Goal: Task Accomplishment & Management: Complete application form

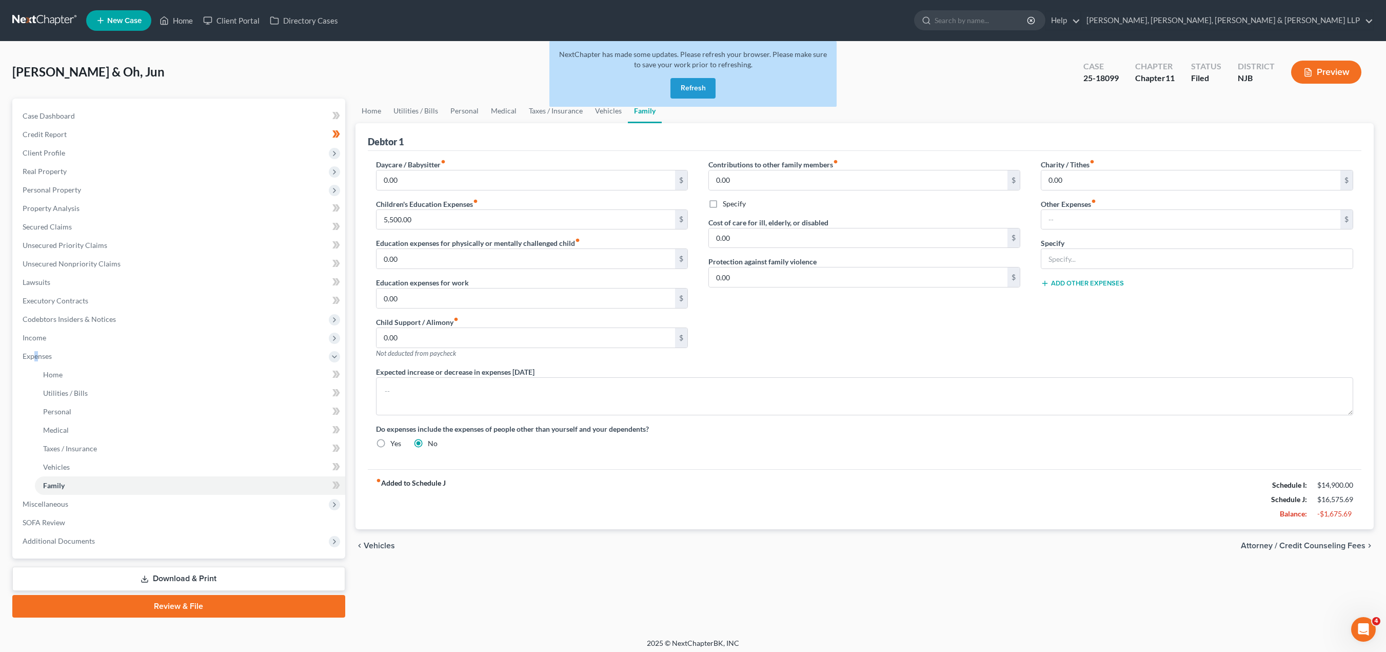
click at [699, 89] on button "Refresh" at bounding box center [693, 88] width 45 height 21
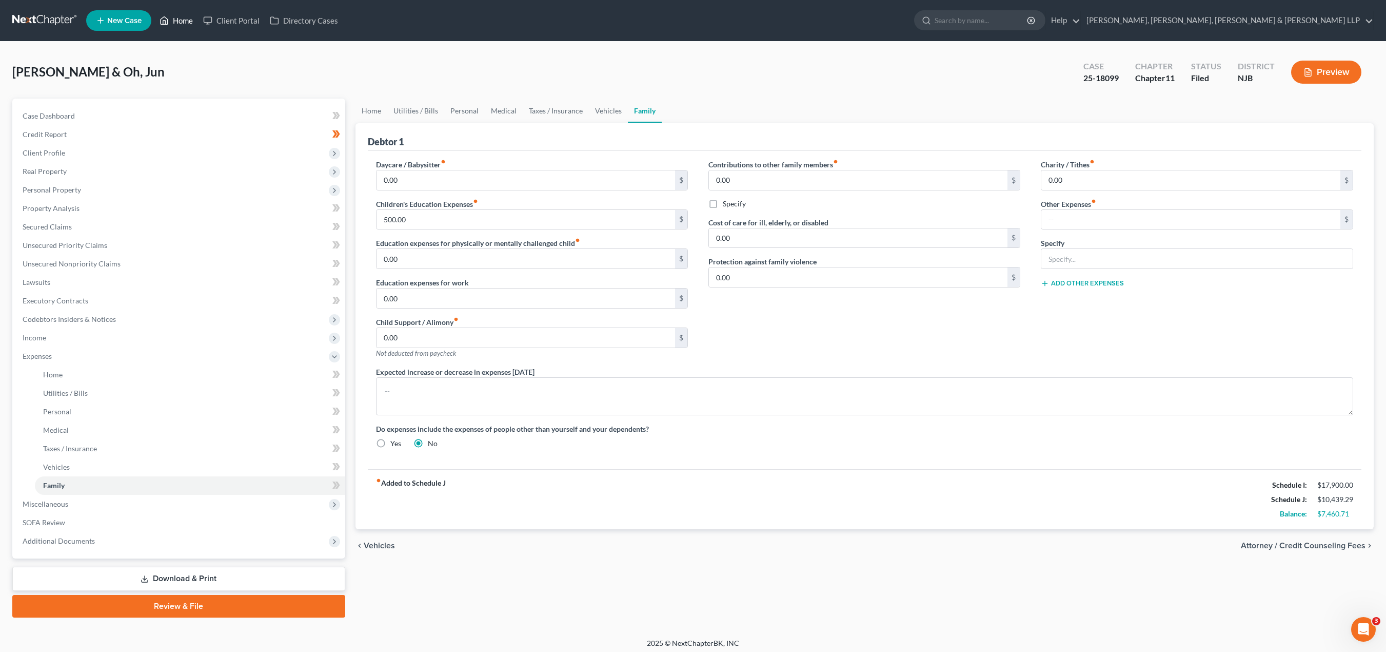
click at [184, 22] on link "Home" at bounding box center [176, 20] width 44 height 18
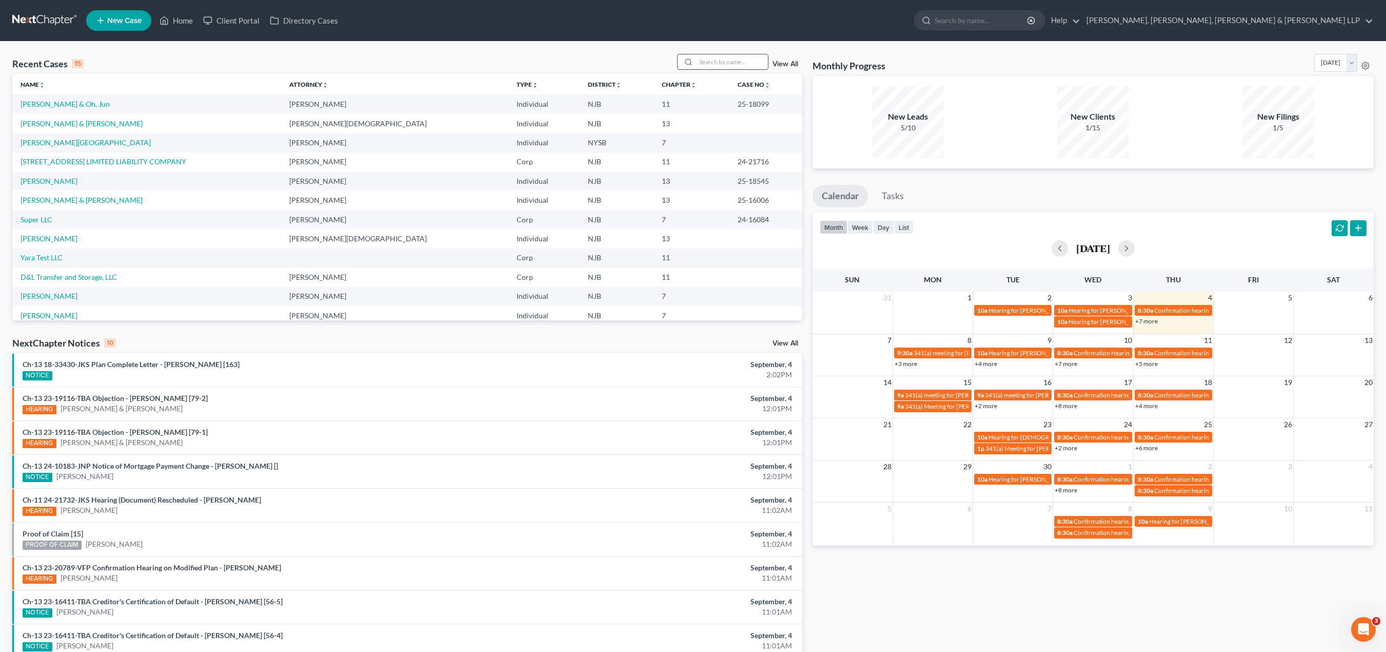
click at [718, 64] on input "search" at bounding box center [732, 61] width 72 height 15
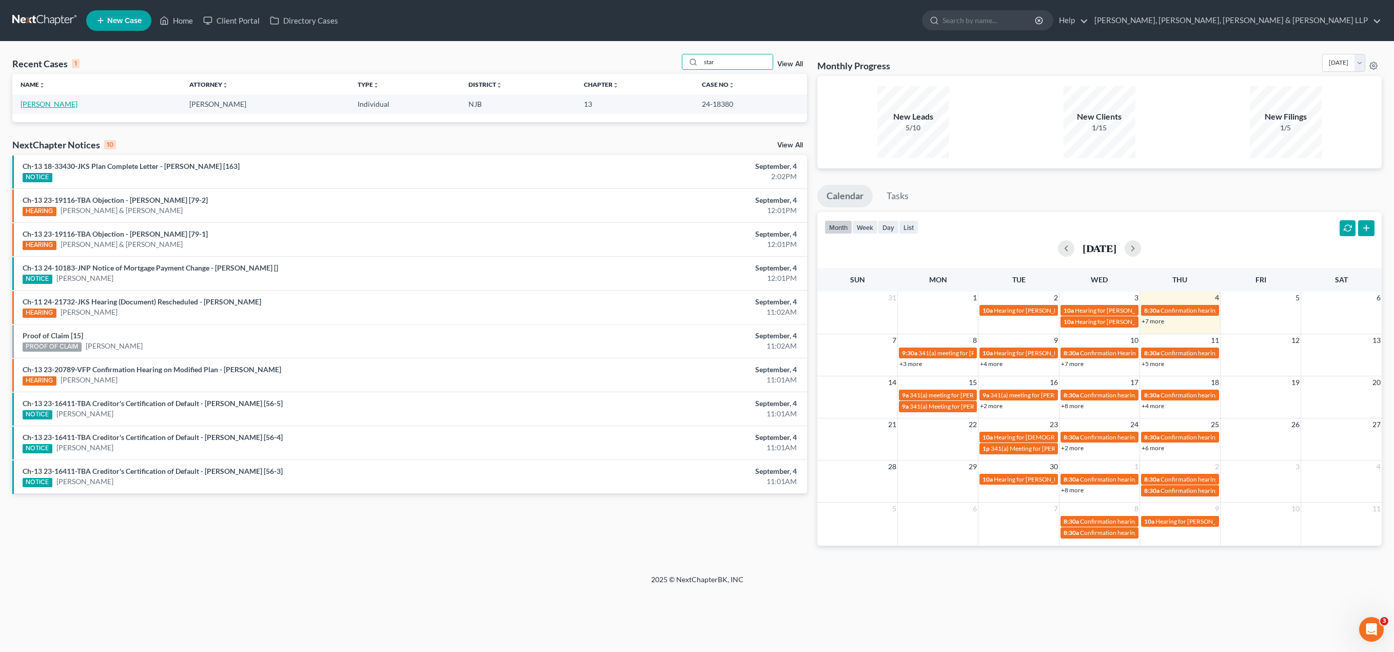
type input "star"
click at [28, 102] on link "Staricco, Guido" at bounding box center [49, 104] width 57 height 9
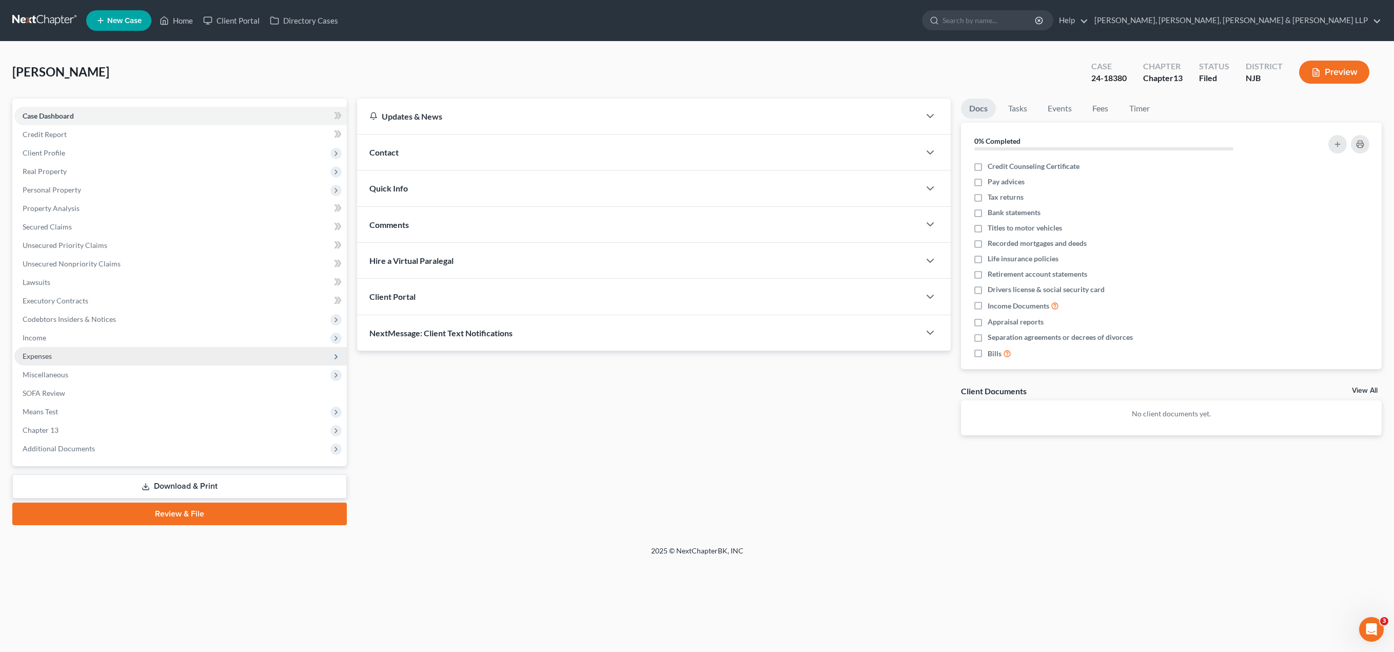
click at [47, 356] on span "Expenses" at bounding box center [37, 355] width 29 height 9
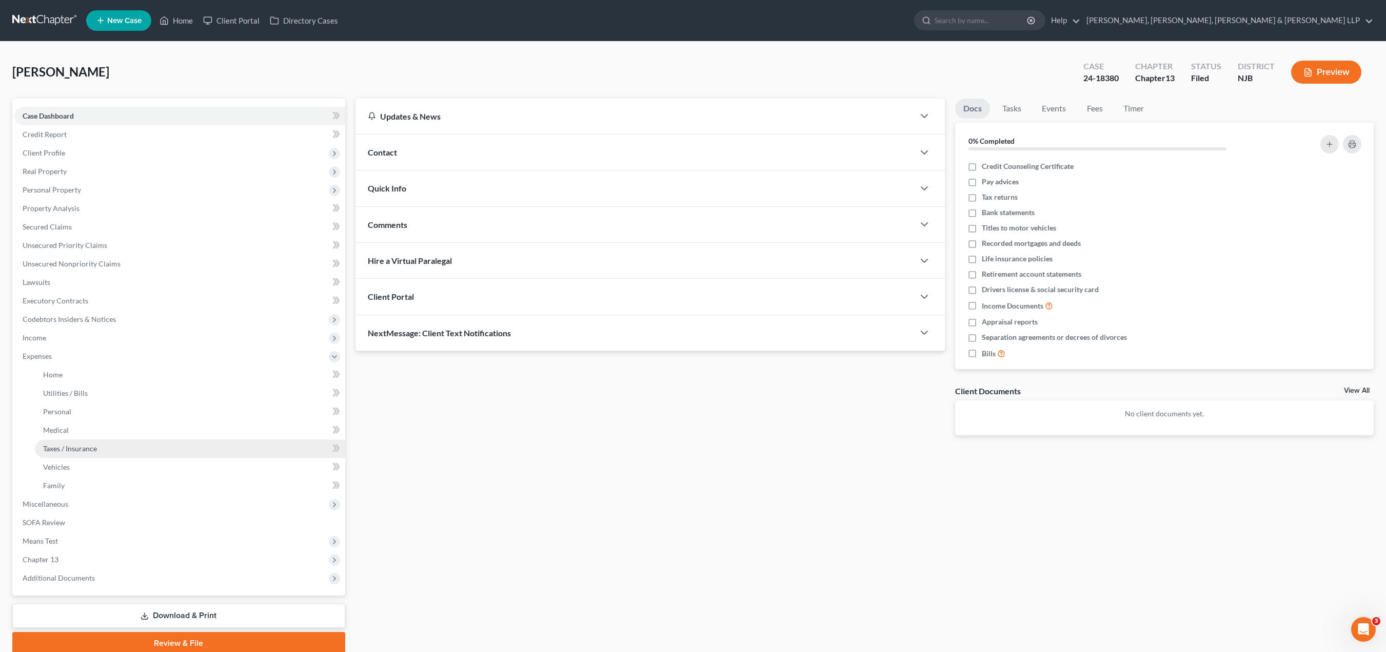
click at [75, 450] on span "Taxes / Insurance" at bounding box center [70, 448] width 54 height 9
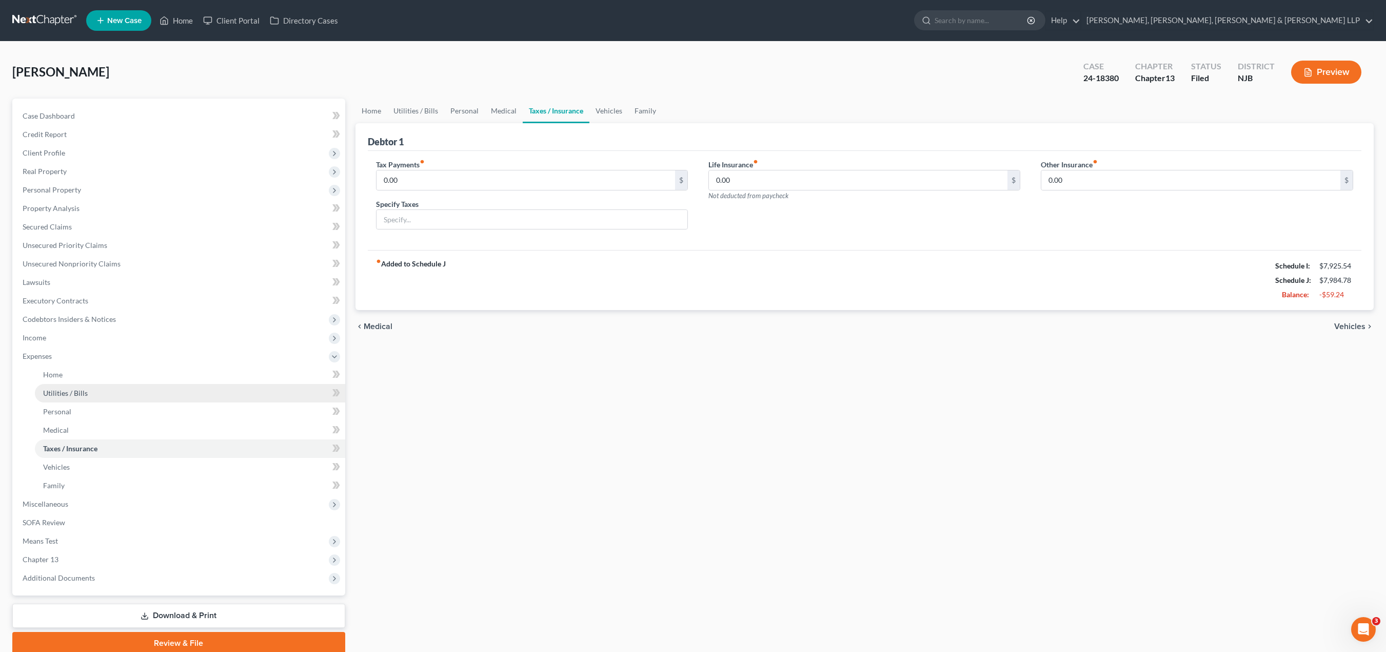
click at [77, 393] on span "Utilities / Bills" at bounding box center [65, 392] width 45 height 9
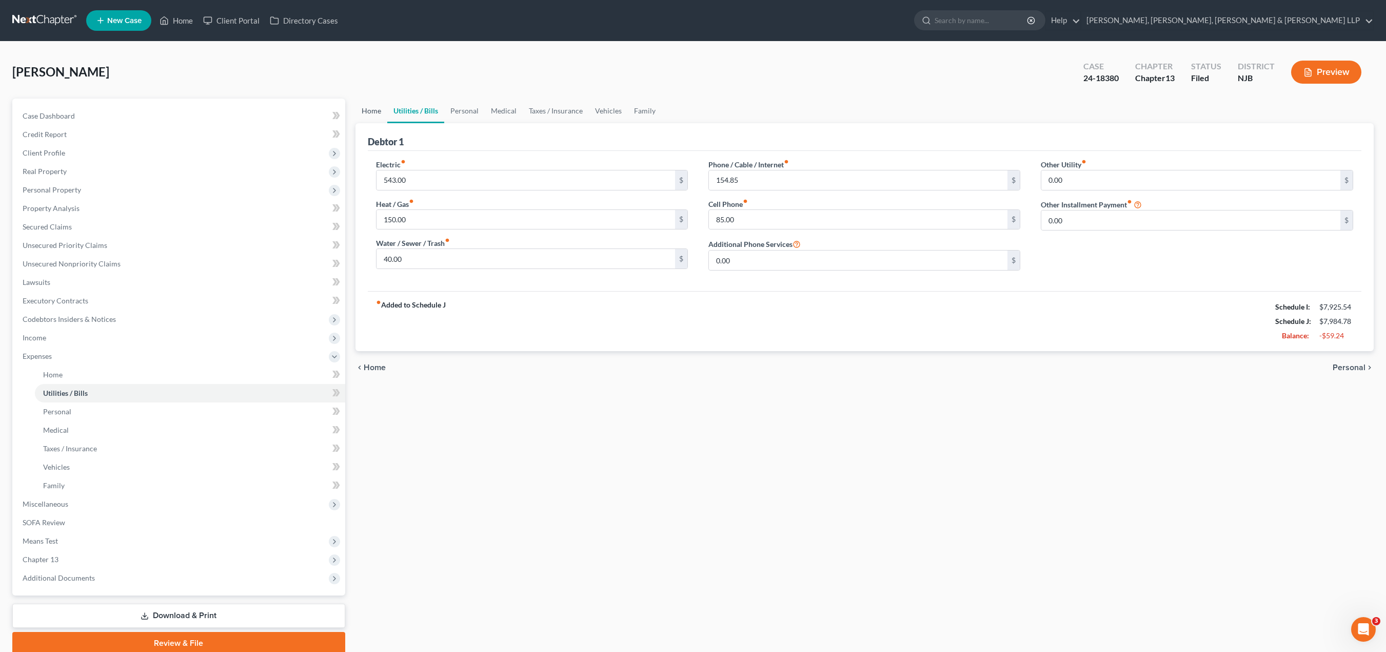
click at [369, 112] on link "Home" at bounding box center [372, 111] width 32 height 25
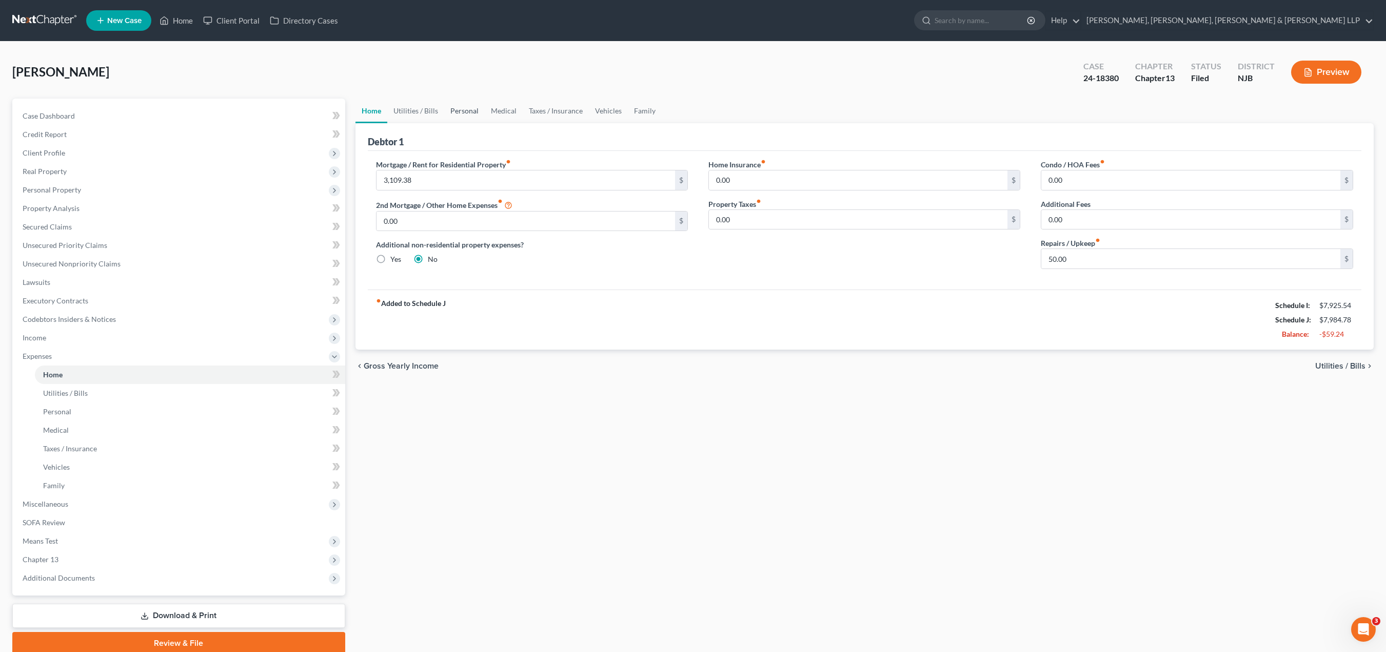
click at [461, 111] on link "Personal" at bounding box center [464, 111] width 41 height 25
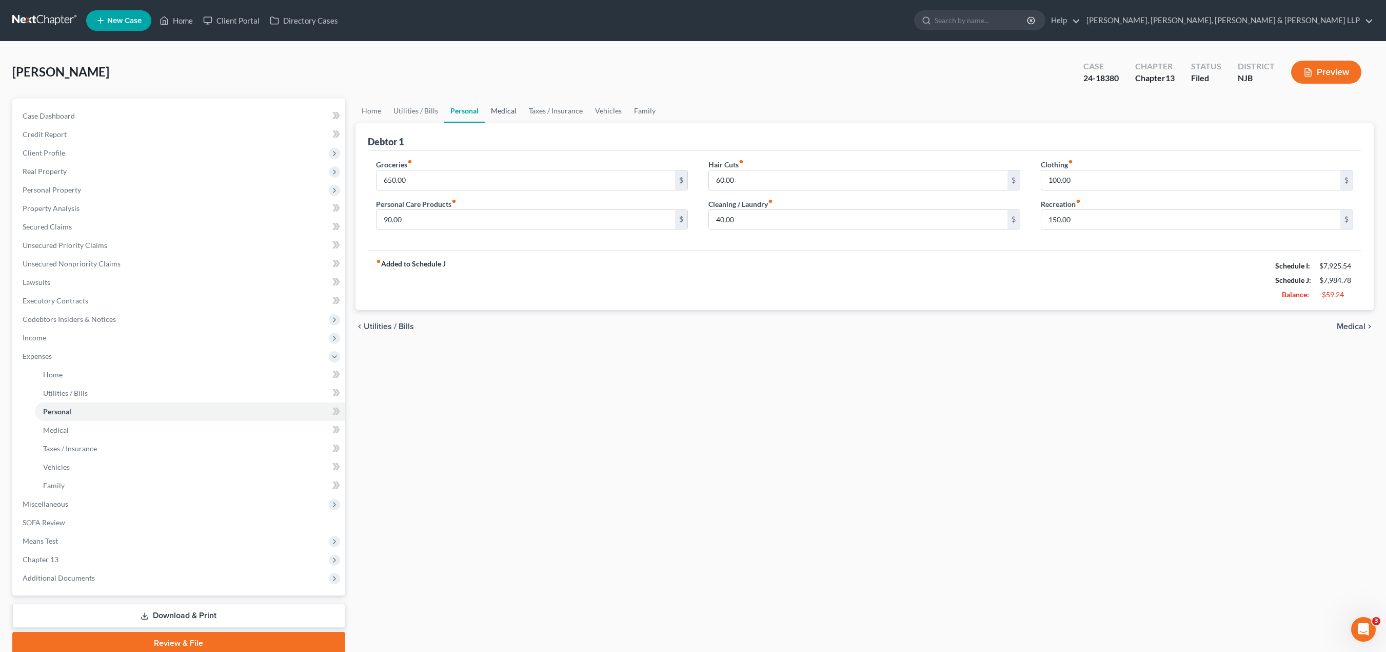
click at [505, 113] on link "Medical" at bounding box center [504, 111] width 38 height 25
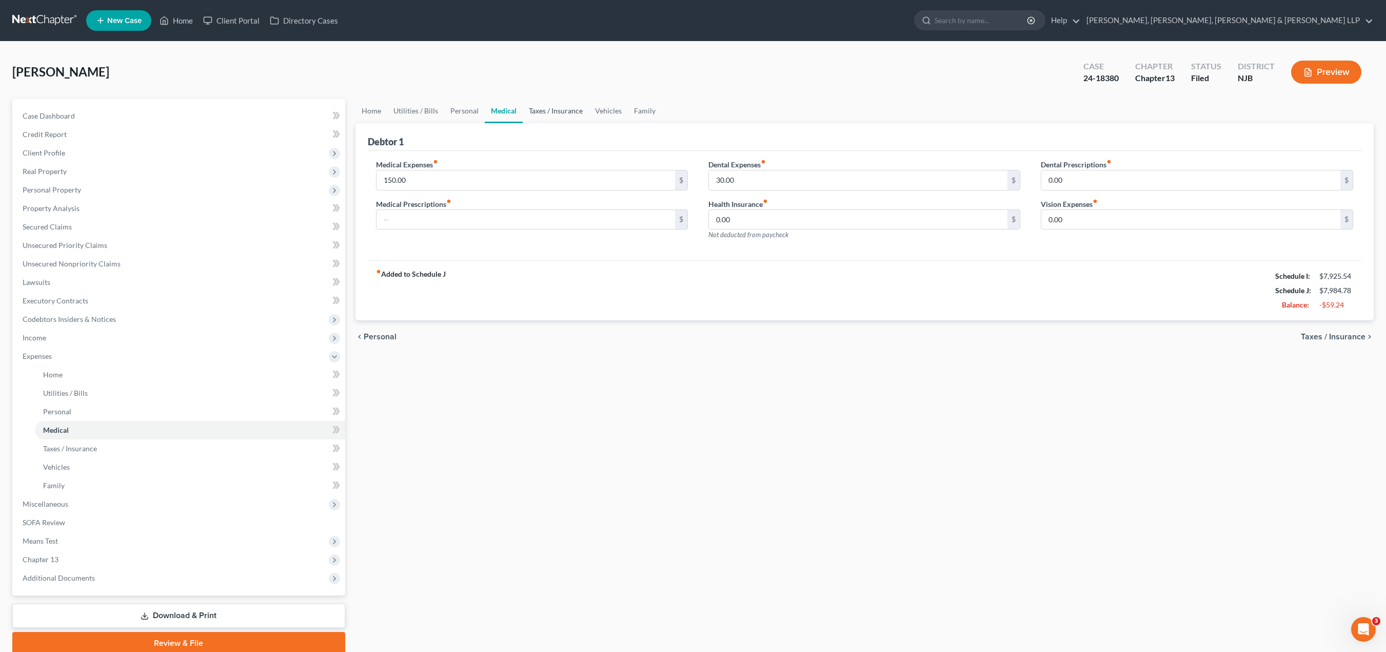
click at [546, 110] on link "Taxes / Insurance" at bounding box center [556, 111] width 66 height 25
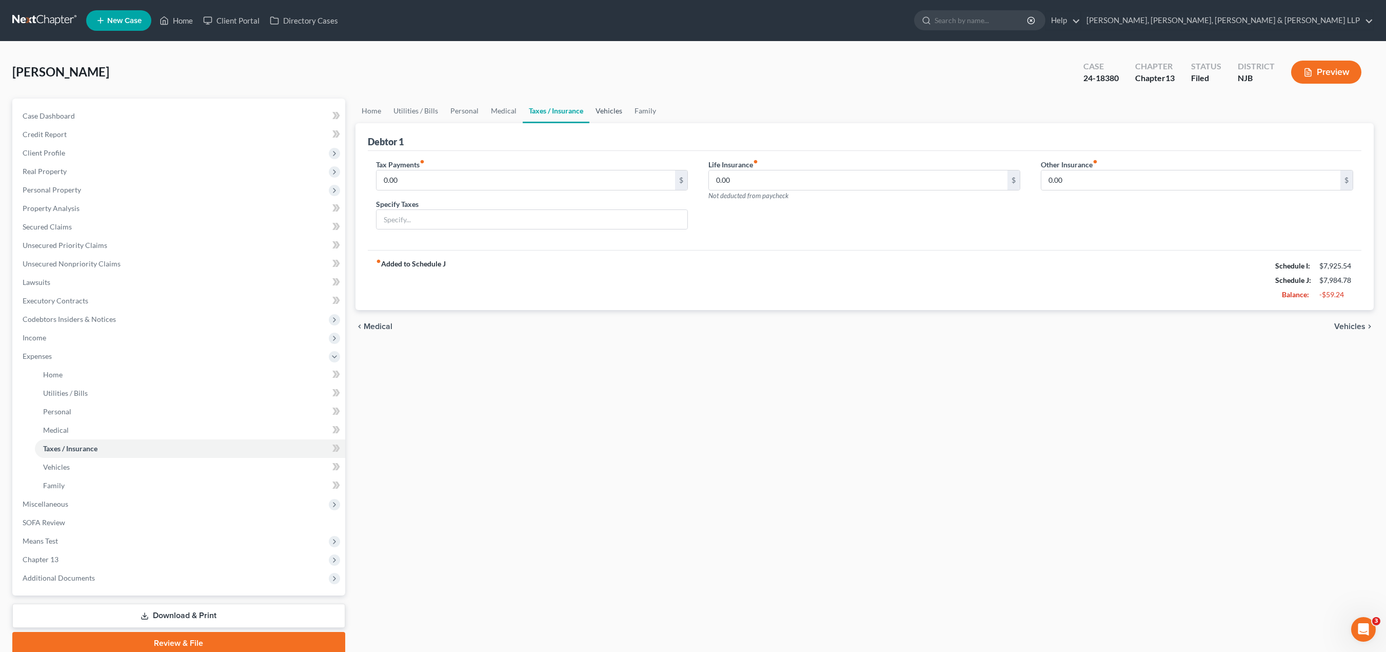
click at [610, 110] on link "Vehicles" at bounding box center [609, 111] width 39 height 25
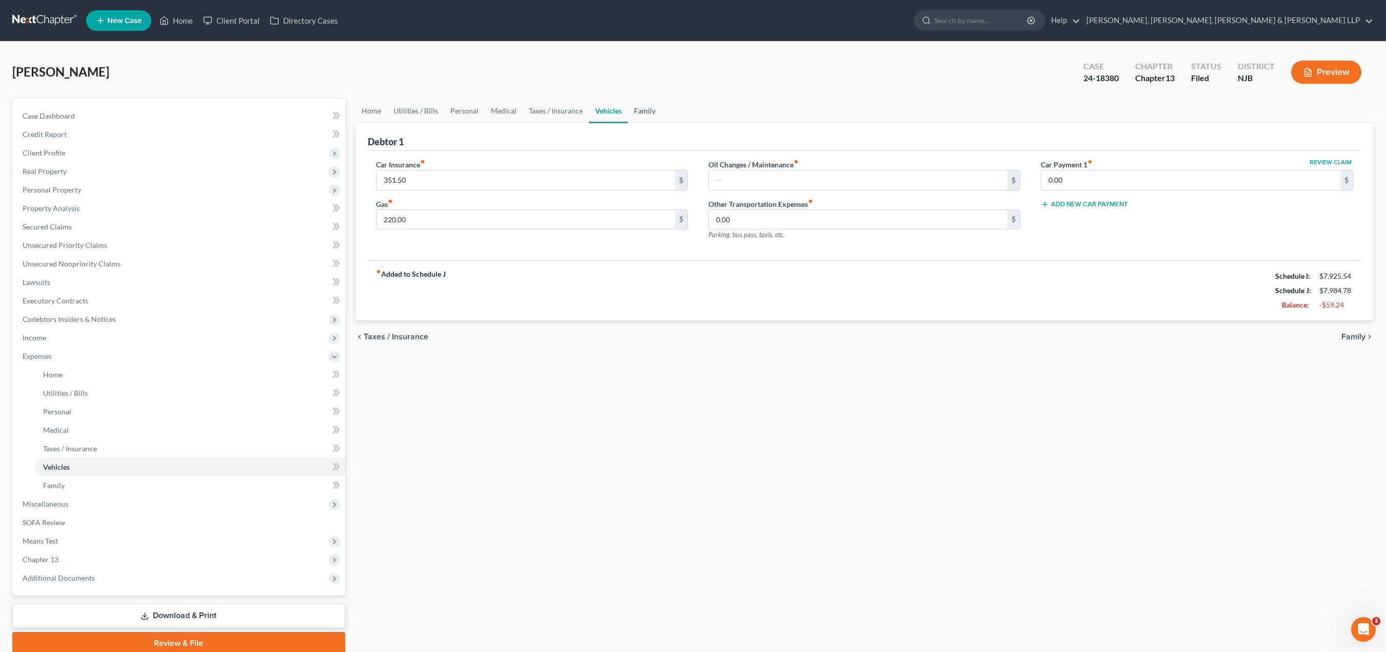
click at [640, 113] on link "Family" at bounding box center [645, 111] width 34 height 25
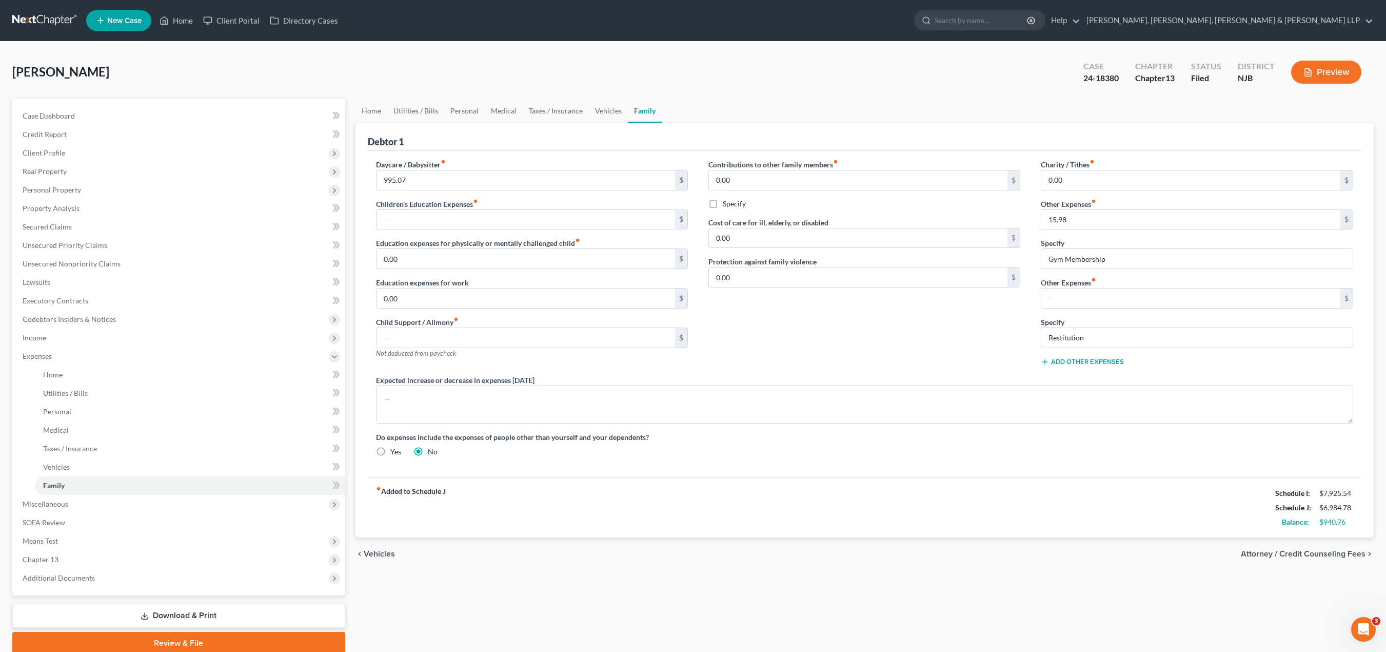
click at [822, 343] on div "Contributions to other family members fiber_manual_record 0.00 $ Specify Cost o…" at bounding box center [864, 267] width 333 height 216
click at [390, 180] on input "995.07" at bounding box center [526, 179] width 299 height 19
drag, startPoint x: 409, startPoint y: 177, endPoint x: 390, endPoint y: 180, distance: 19.2
click at [390, 180] on input "995.07" at bounding box center [526, 179] width 299 height 19
click at [790, 361] on div "Contributions to other family members fiber_manual_record 0.00 $ Specify Cost o…" at bounding box center [864, 267] width 333 height 216
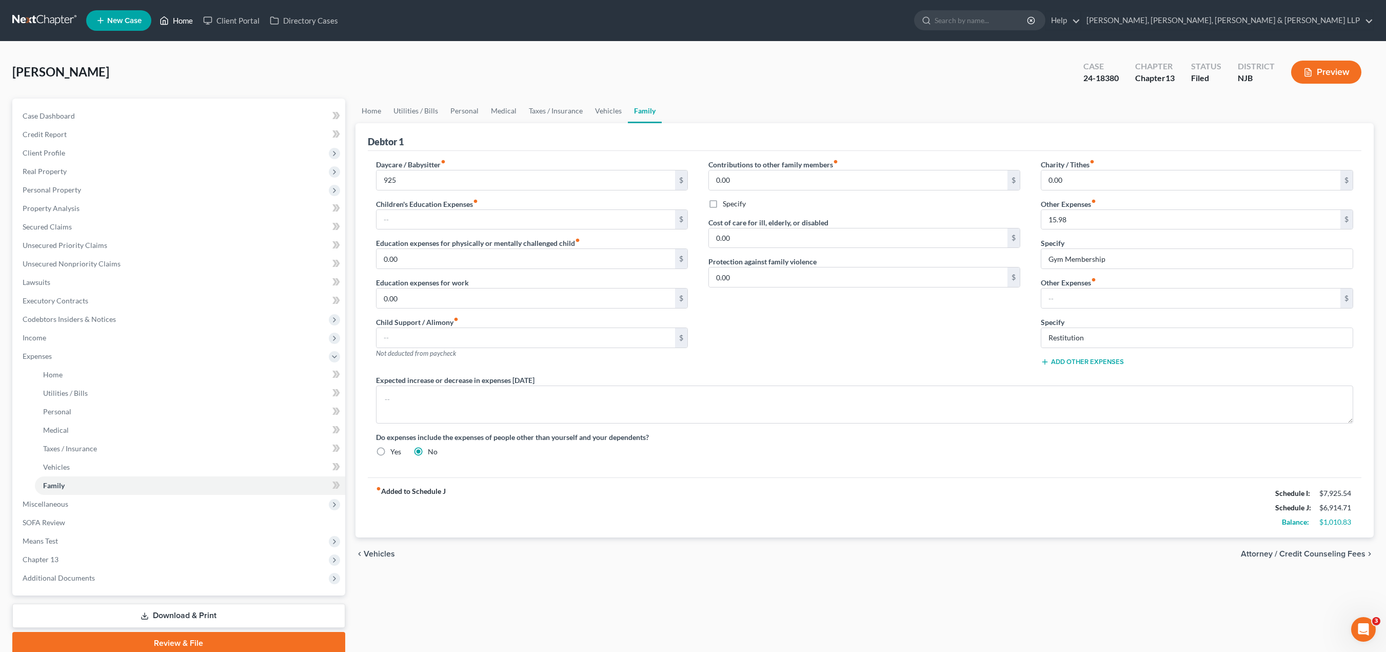
click at [182, 18] on link "Home" at bounding box center [176, 20] width 44 height 18
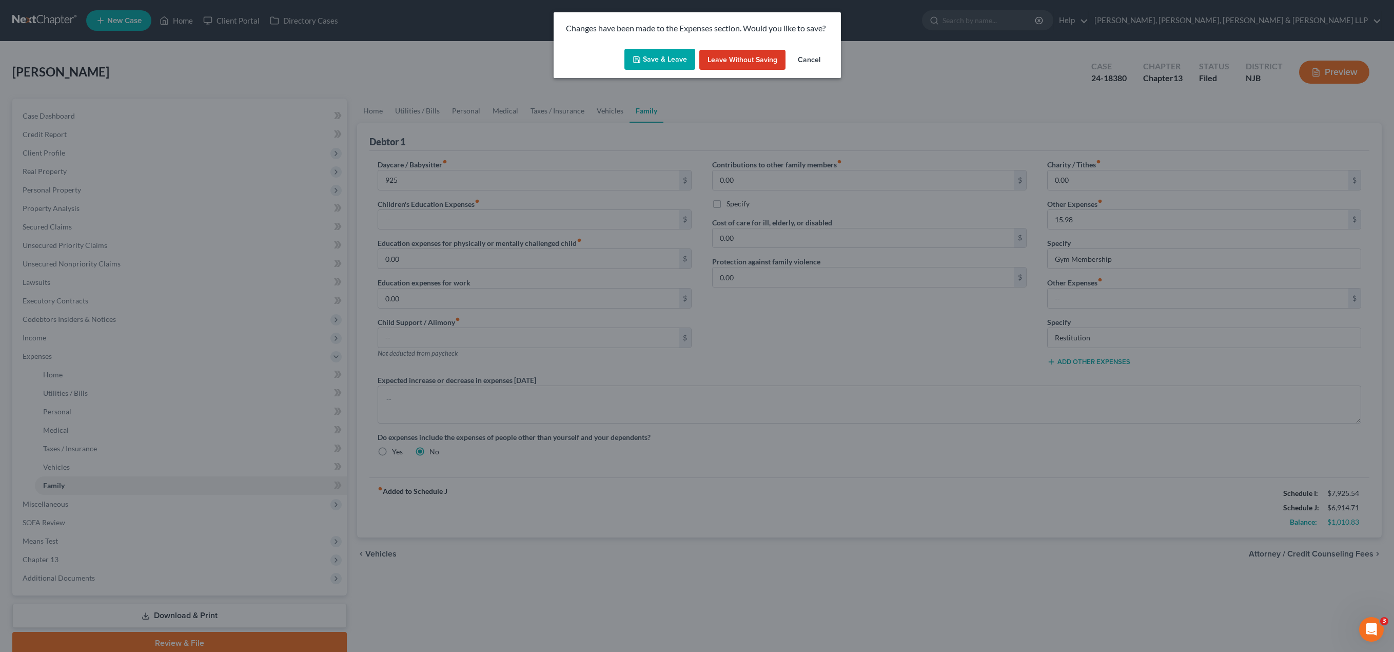
click at [661, 61] on button "Save & Leave" at bounding box center [659, 60] width 71 height 22
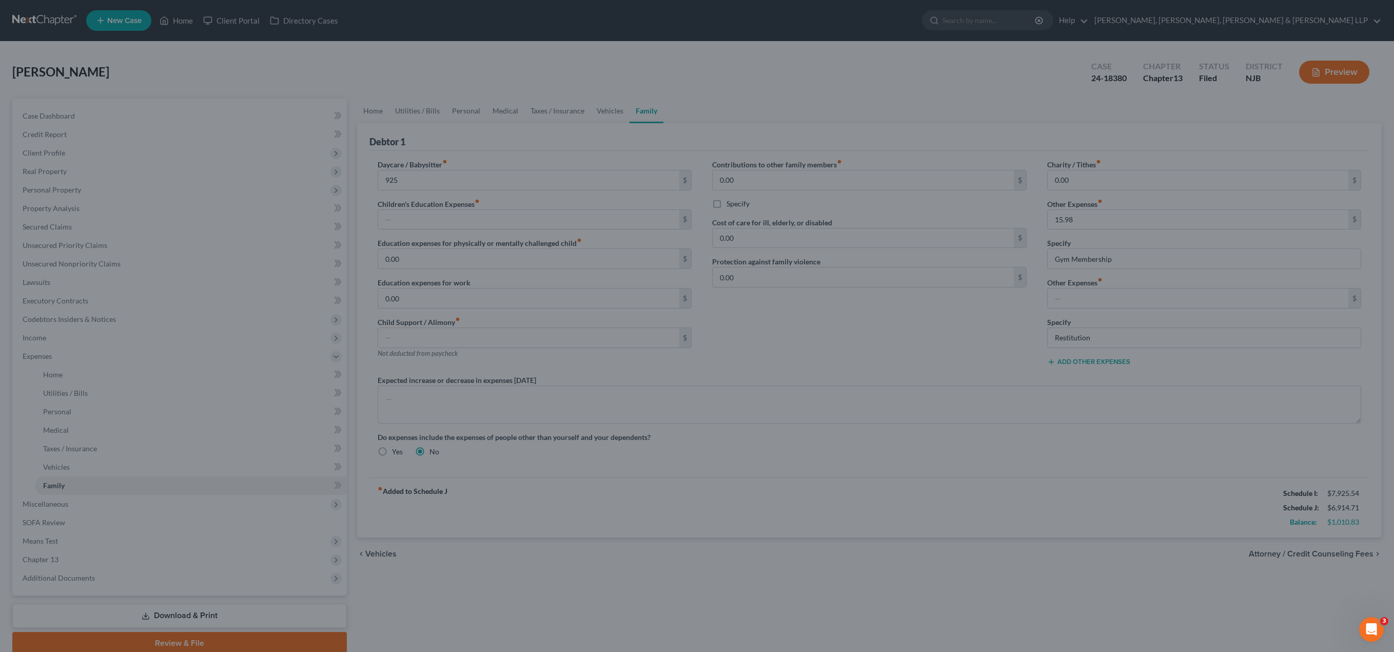
type input "925.00"
